Goal: Task Accomplishment & Management: Manage account settings

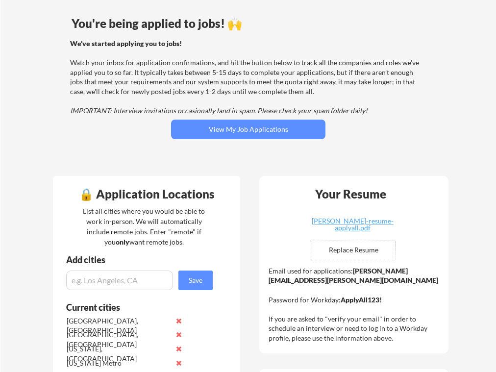
scroll to position [60, 0]
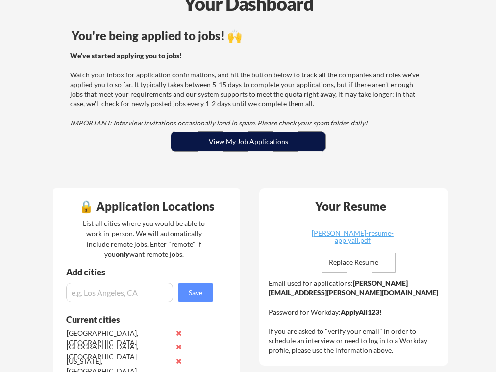
click at [263, 146] on button "View My Job Applications" at bounding box center [248, 142] width 155 height 20
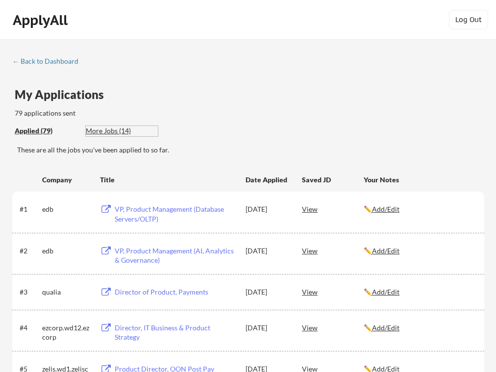
click at [113, 130] on div "More Jobs (14)" at bounding box center [122, 131] width 72 height 10
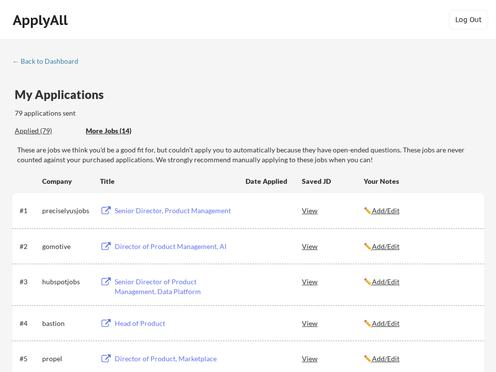
click at [168, 210] on div "Senior Director, Product Management" at bounding box center [176, 211] width 122 height 10
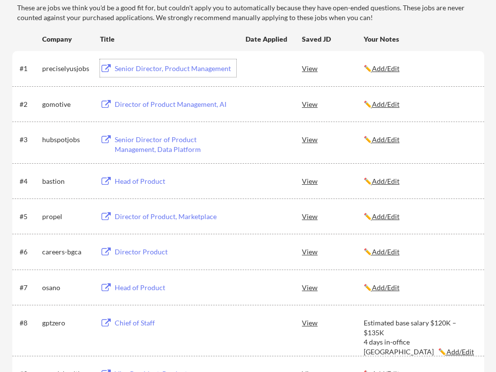
scroll to position [144, 0]
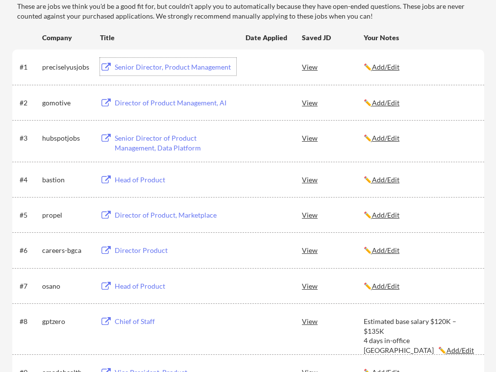
click at [161, 148] on div "Senior Director of Product Management, Data Platform" at bounding box center [176, 142] width 122 height 19
click at [310, 138] on div "View" at bounding box center [333, 138] width 62 height 18
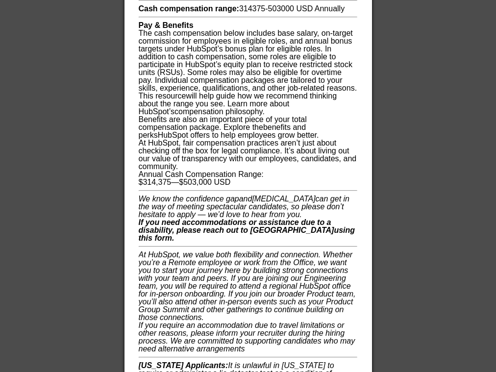
scroll to position [861, 0]
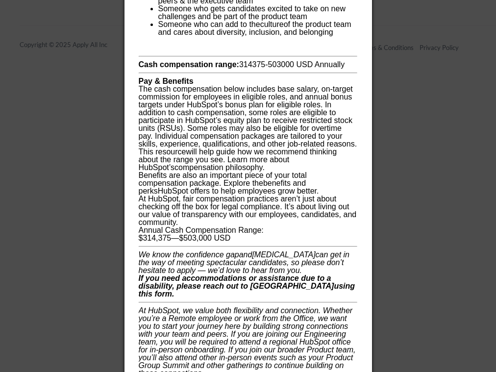
click at [398, 178] on div at bounding box center [248, 186] width 496 height 372
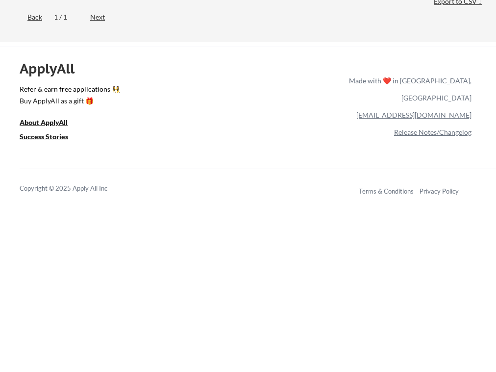
scroll to position [667, 0]
